Goal: Task Accomplishment & Management: Complete application form

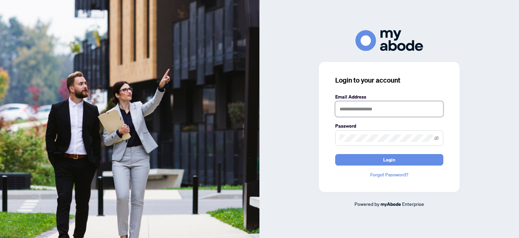
click at [359, 112] on input "text" at bounding box center [389, 109] width 108 height 16
type input "**********"
click at [437, 136] on icon "eye-invisible" at bounding box center [436, 138] width 5 height 5
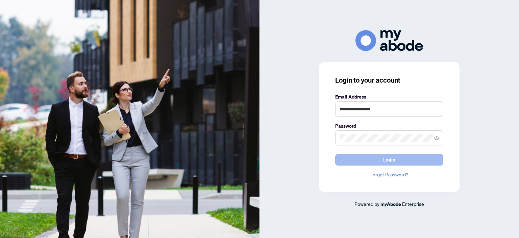
click at [355, 155] on button "Login" at bounding box center [389, 159] width 108 height 11
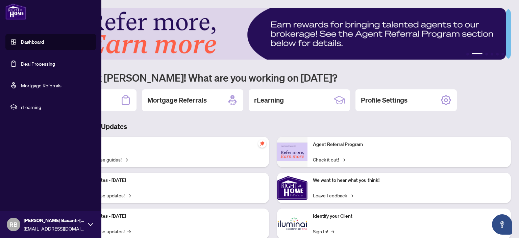
click at [29, 45] on link "Dashboard" at bounding box center [32, 42] width 23 height 6
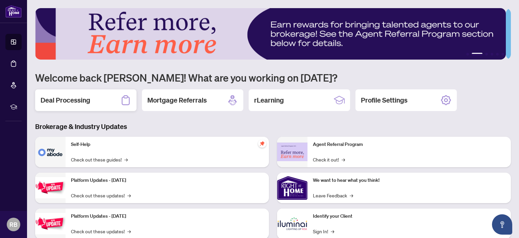
click at [70, 101] on h2 "Deal Processing" at bounding box center [66, 99] width 50 height 9
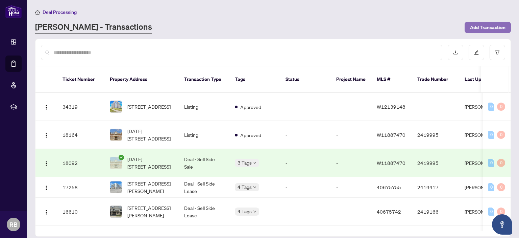
click at [491, 27] on span "Add Transaction" at bounding box center [487, 27] width 35 height 11
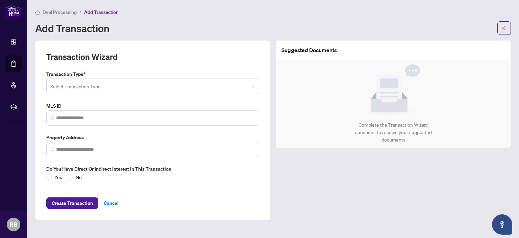
click at [123, 89] on input "search" at bounding box center [149, 87] width 199 height 15
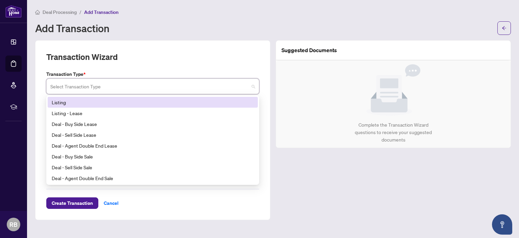
click at [74, 102] on div "Listing" at bounding box center [153, 101] width 202 height 7
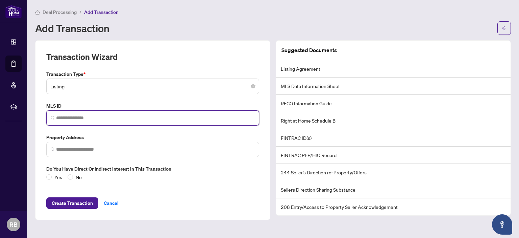
click at [69, 117] on input "search" at bounding box center [155, 117] width 199 height 7
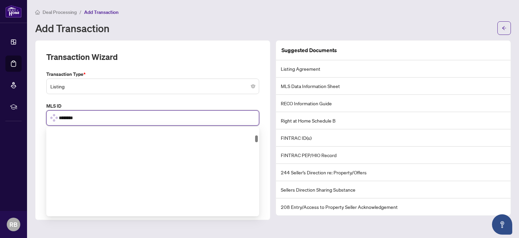
scroll to position [100, 0]
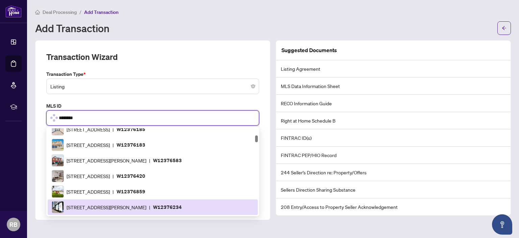
type input "*********"
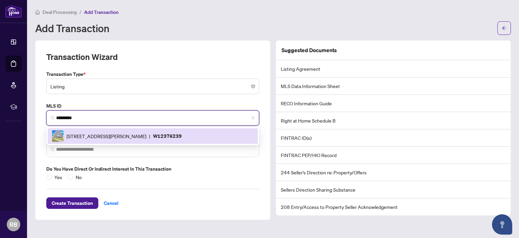
click at [141, 135] on span "[STREET_ADDRESS][PERSON_NAME]" at bounding box center [107, 135] width 80 height 7
type input "**********"
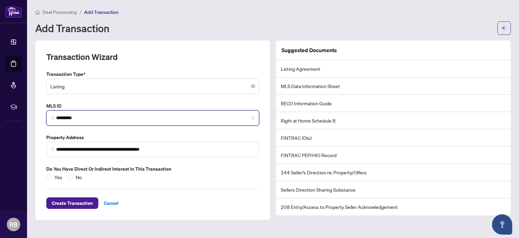
type input "*********"
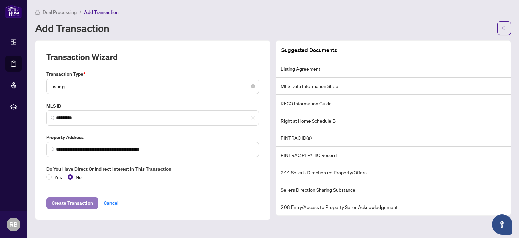
click at [76, 204] on span "Create Transaction" at bounding box center [72, 202] width 41 height 11
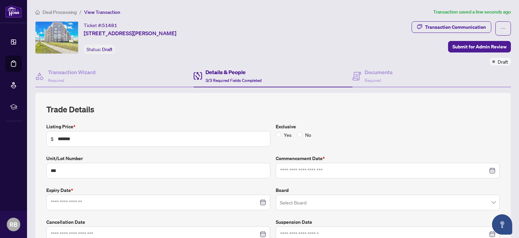
type input "**********"
click at [491, 169] on icon "close-circle" at bounding box center [493, 170] width 5 height 5
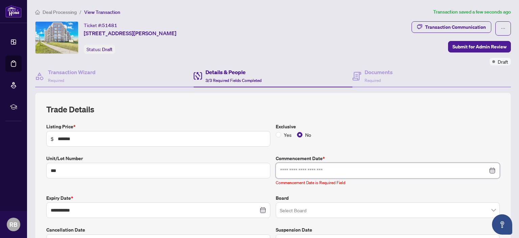
click at [332, 169] on input at bounding box center [384, 170] width 208 height 7
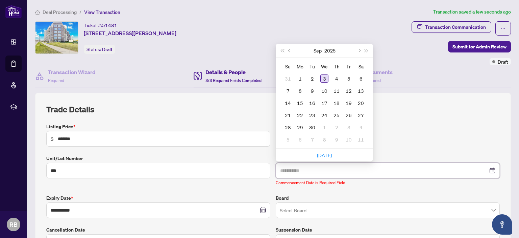
type input "**********"
click at [324, 78] on div "3" at bounding box center [324, 78] width 8 height 8
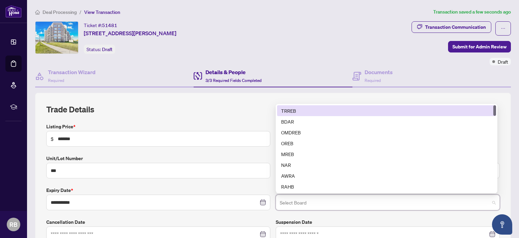
click at [293, 200] on input "search" at bounding box center [385, 203] width 210 height 15
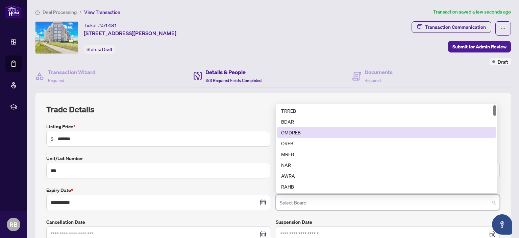
click at [298, 129] on div "OMDREB" at bounding box center [386, 131] width 211 height 7
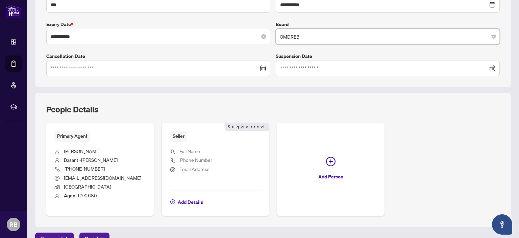
scroll to position [178, 0]
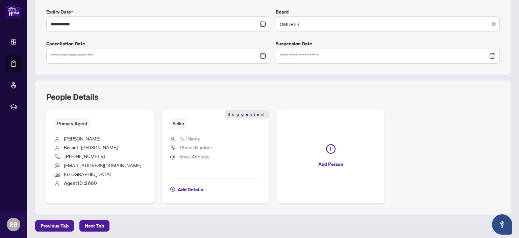
click at [183, 137] on span "Full Name" at bounding box center [189, 138] width 21 height 6
click at [99, 220] on span "Next Tab" at bounding box center [94, 225] width 19 height 11
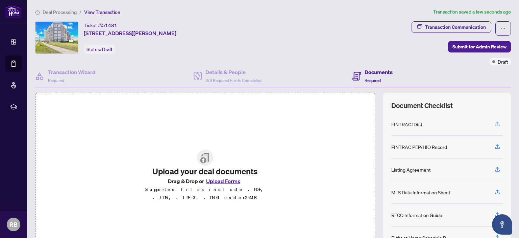
click at [494, 122] on icon "button" at bounding box center [497, 124] width 6 height 6
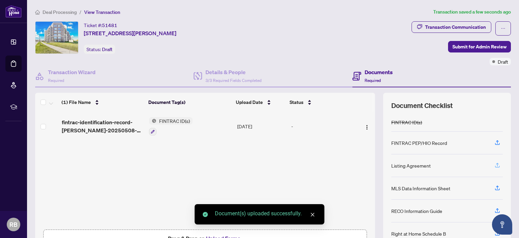
click at [494, 164] on icon "button" at bounding box center [497, 165] width 6 height 6
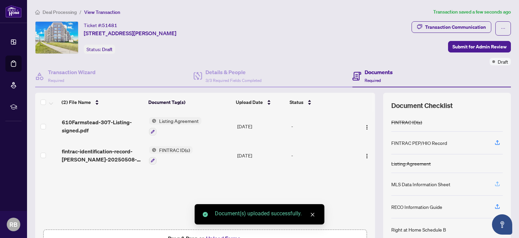
click at [494, 178] on span "button" at bounding box center [497, 183] width 6 height 11
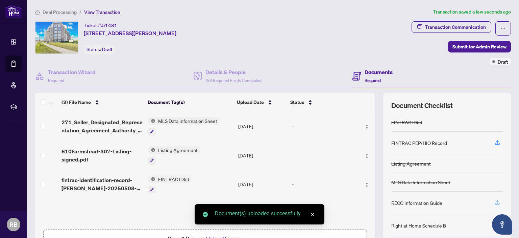
click at [494, 201] on icon "button" at bounding box center [497, 202] width 6 height 6
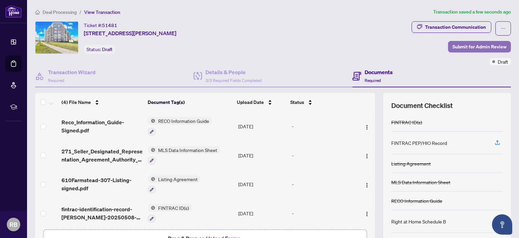
click at [470, 46] on span "Submit for Admin Review" at bounding box center [479, 46] width 54 height 11
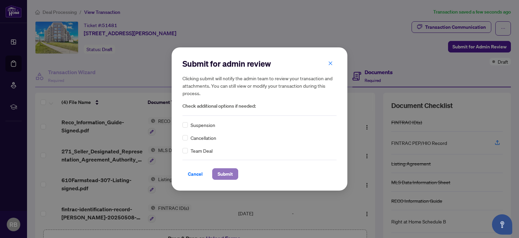
click at [229, 176] on span "Submit" at bounding box center [225, 173] width 15 height 11
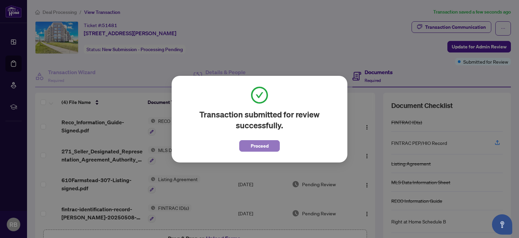
click at [263, 146] on span "Proceed" at bounding box center [260, 145] width 18 height 11
